Goal: Navigation & Orientation: Find specific page/section

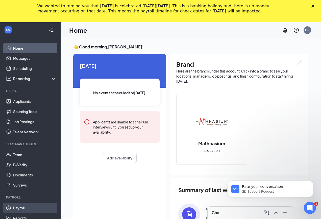
click at [21, 205] on link "Payroll" at bounding box center [34, 207] width 43 height 10
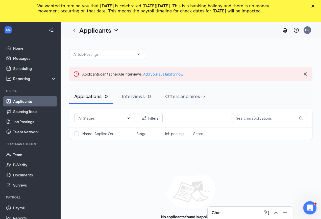
click at [309, 208] on icon "Open Intercom Messenger" at bounding box center [310, 207] width 8 height 8
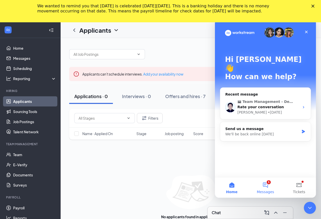
click at [266, 184] on button "1 Messages" at bounding box center [266, 187] width 34 height 20
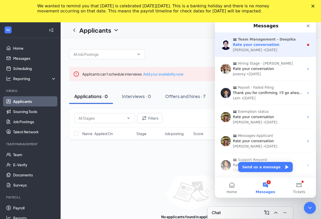
click at [289, 44] on div "Rate your conversation" at bounding box center [268, 44] width 71 height 5
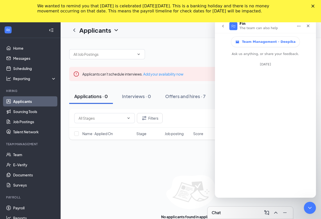
scroll to position [1, 0]
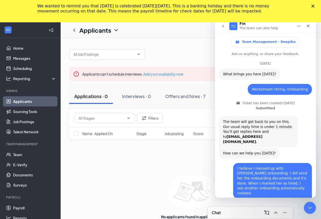
click at [24, 101] on link "Applicants" at bounding box center [34, 101] width 43 height 10
click at [18, 208] on link "Payroll" at bounding box center [34, 207] width 43 height 10
